Goal: Check status: Check status

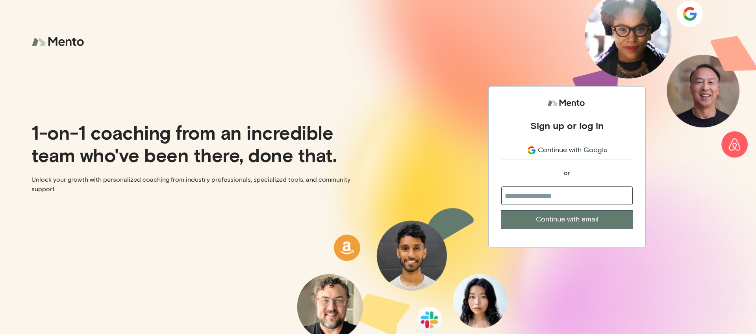
click at [561, 150] on span "Continue with Google" at bounding box center [573, 150] width 70 height 11
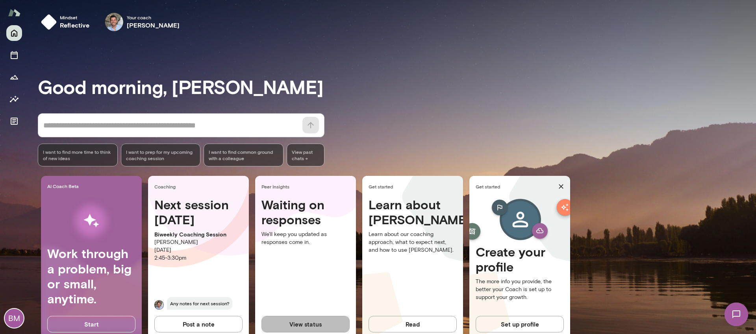
click at [301, 322] on button "View status" at bounding box center [305, 324] width 88 height 17
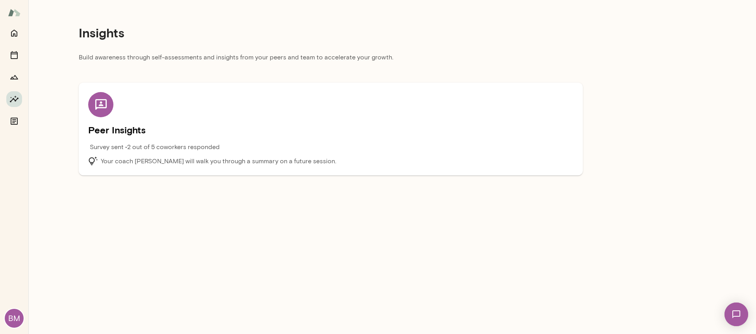
click at [213, 159] on p "Your coach [PERSON_NAME] will walk you through a summary on a future session." at bounding box center [218, 161] width 235 height 9
